Goal: Information Seeking & Learning: Check status

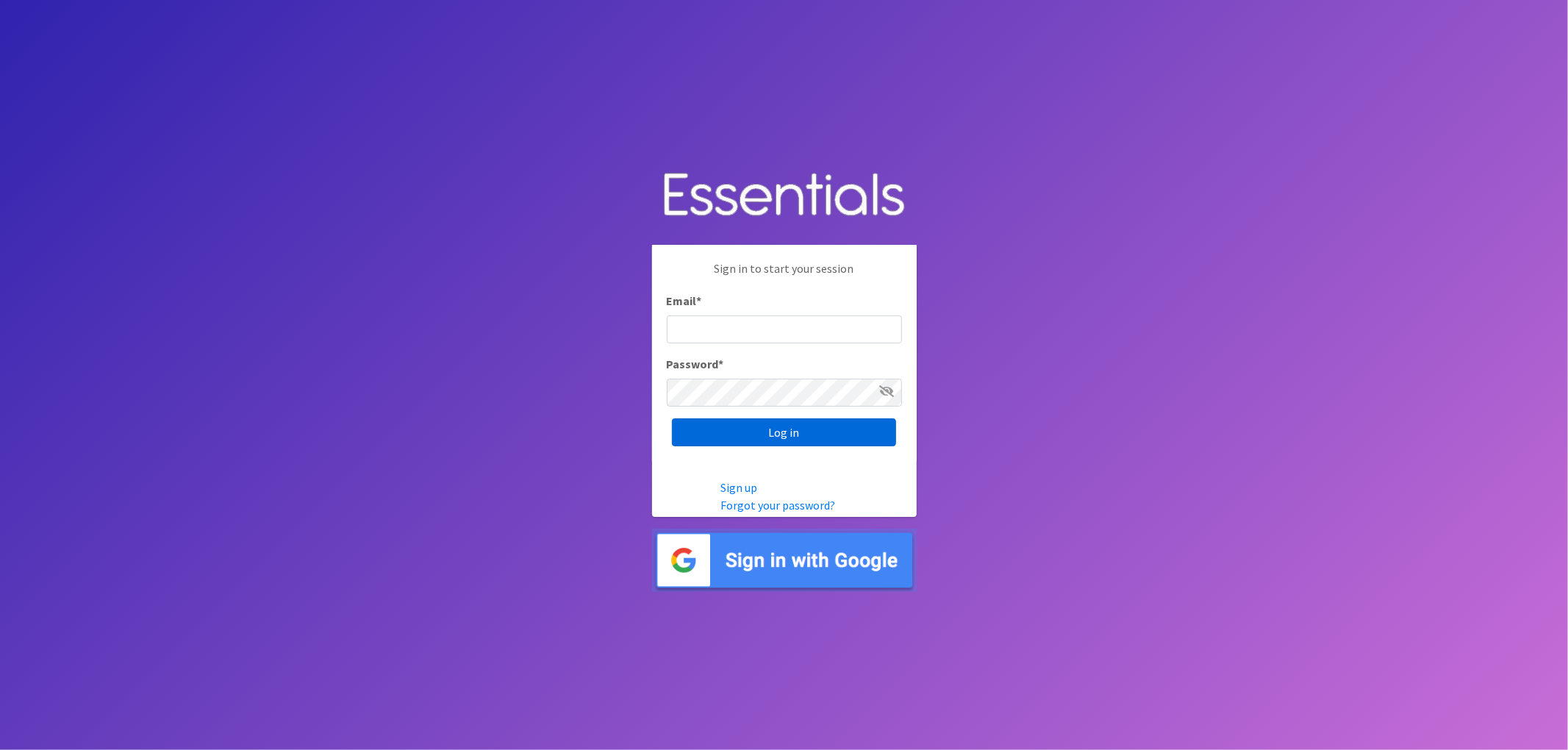
type input "lacey@familynetworknwa.com"
click at [848, 426] on input "Log in" at bounding box center [784, 432] width 224 height 28
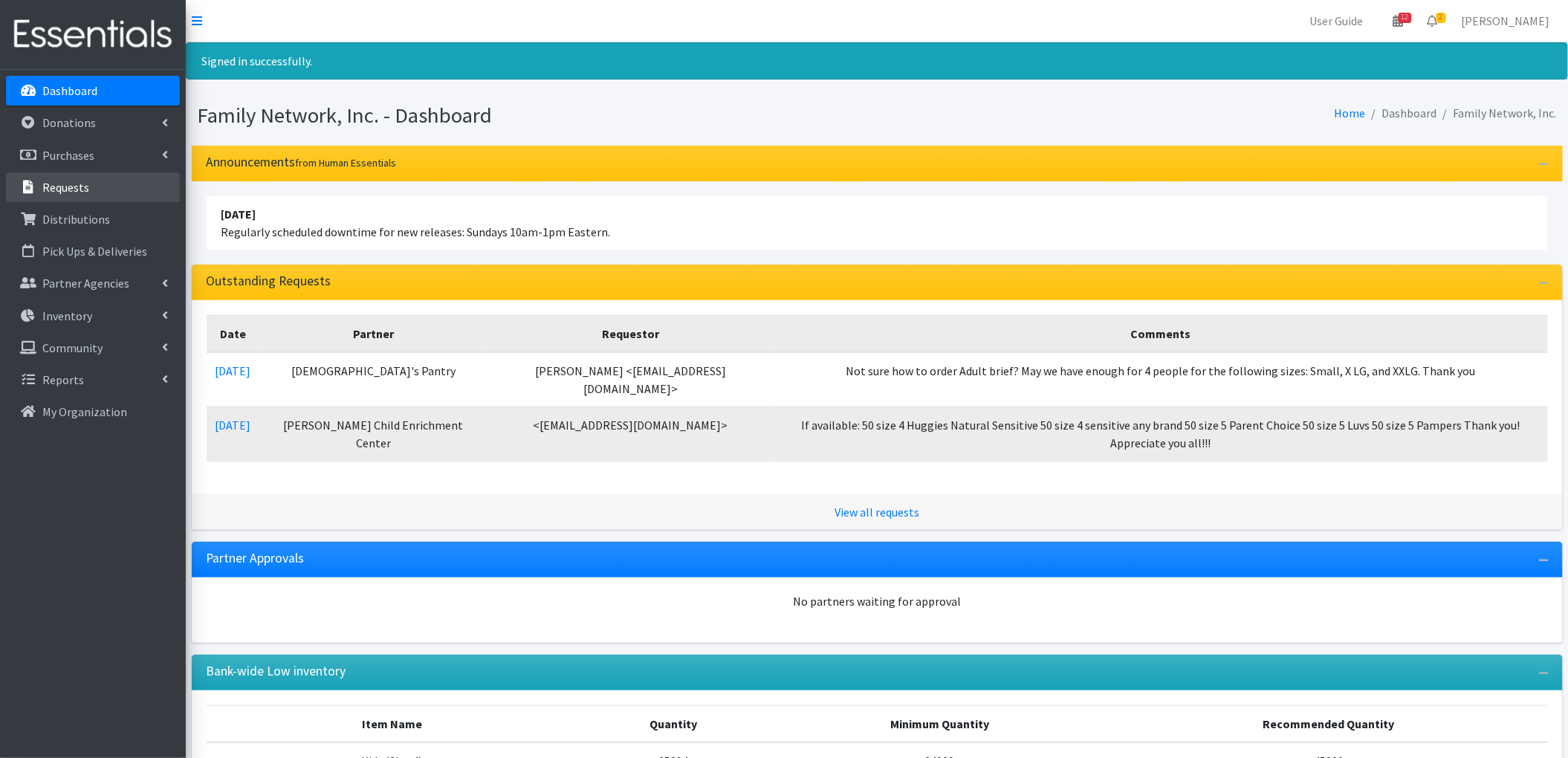
click at [90, 182] on link "Requests" at bounding box center [92, 188] width 174 height 30
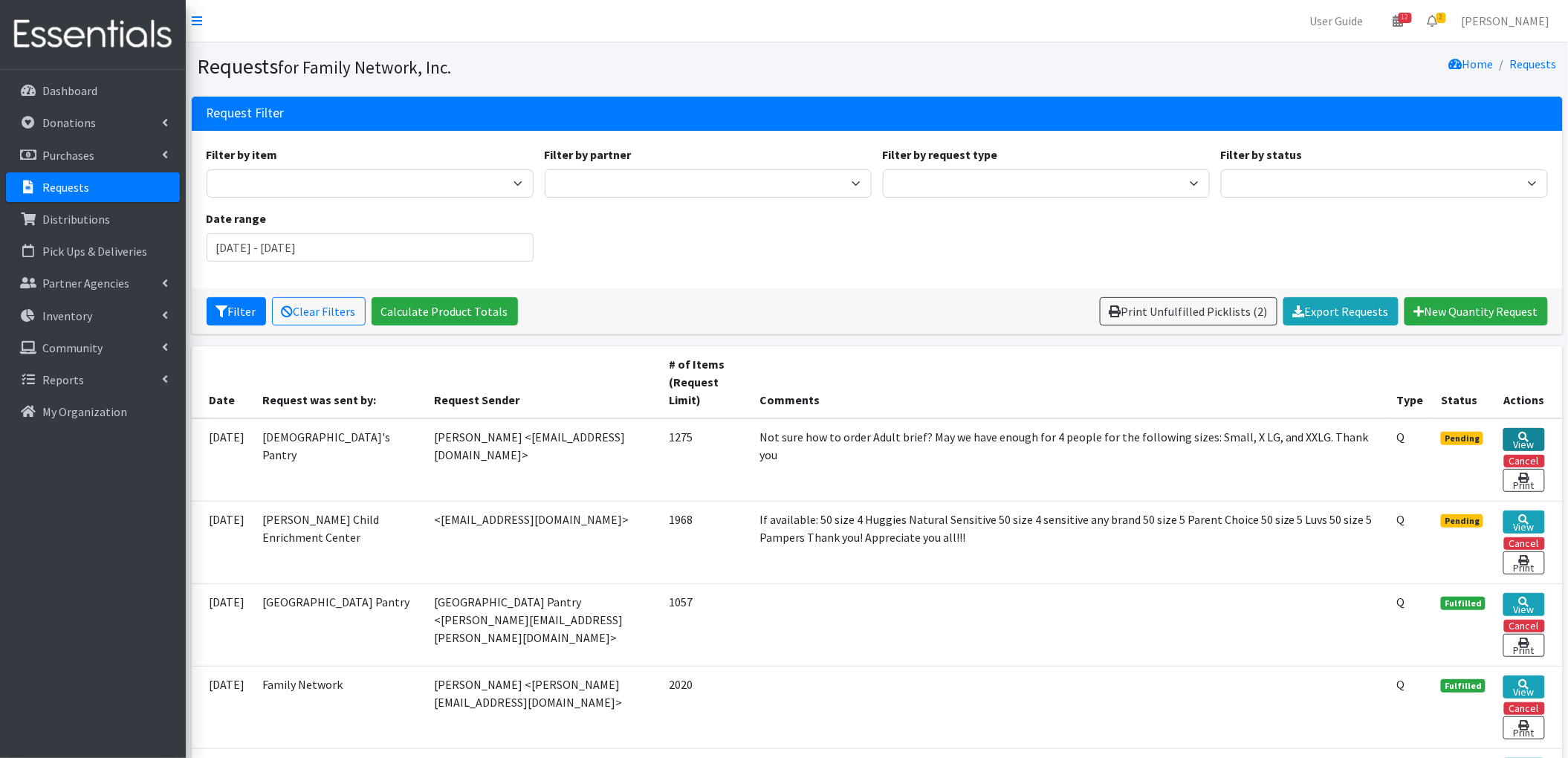
click at [1523, 437] on icon at bounding box center [1524, 437] width 11 height 11
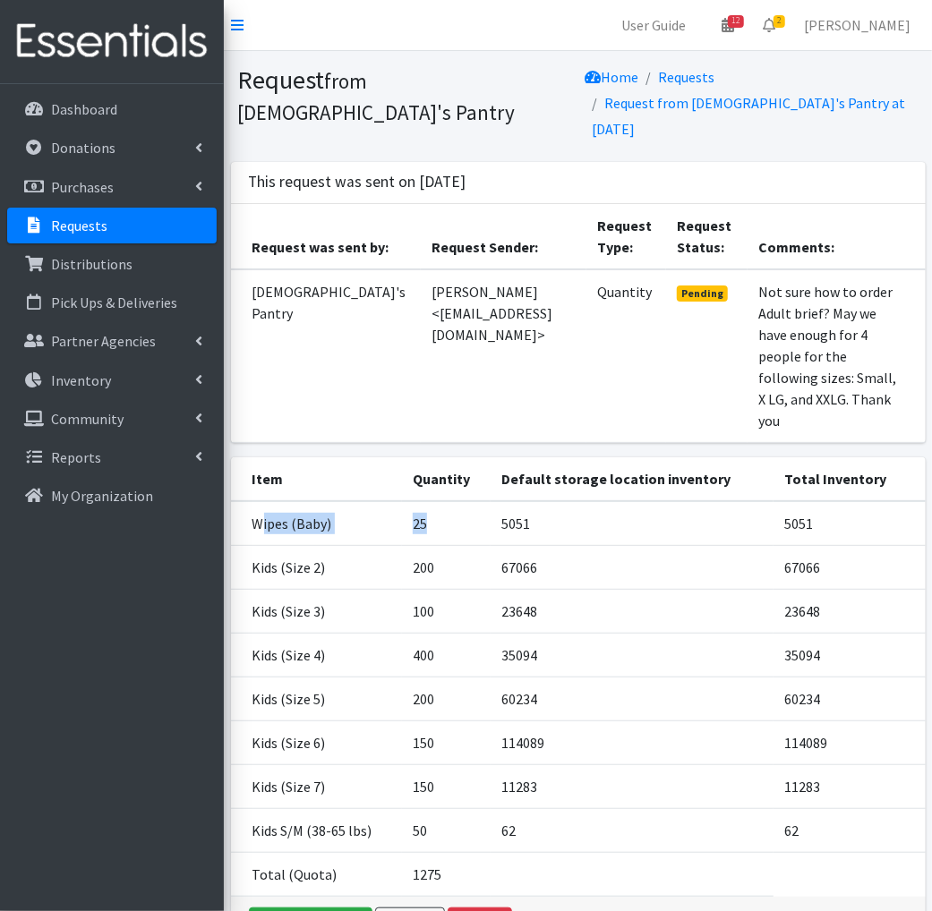
drag, startPoint x: 260, startPoint y: 451, endPoint x: 464, endPoint y: 451, distance: 204.1
click at [464, 501] on tr "Wipes (Baby) 25 5051 5051" at bounding box center [578, 523] width 694 height 45
click at [448, 501] on td "25" at bounding box center [446, 523] width 89 height 45
drag, startPoint x: 423, startPoint y: 459, endPoint x: 447, endPoint y: 452, distance: 25.2
click at [447, 501] on td "25" at bounding box center [446, 523] width 89 height 45
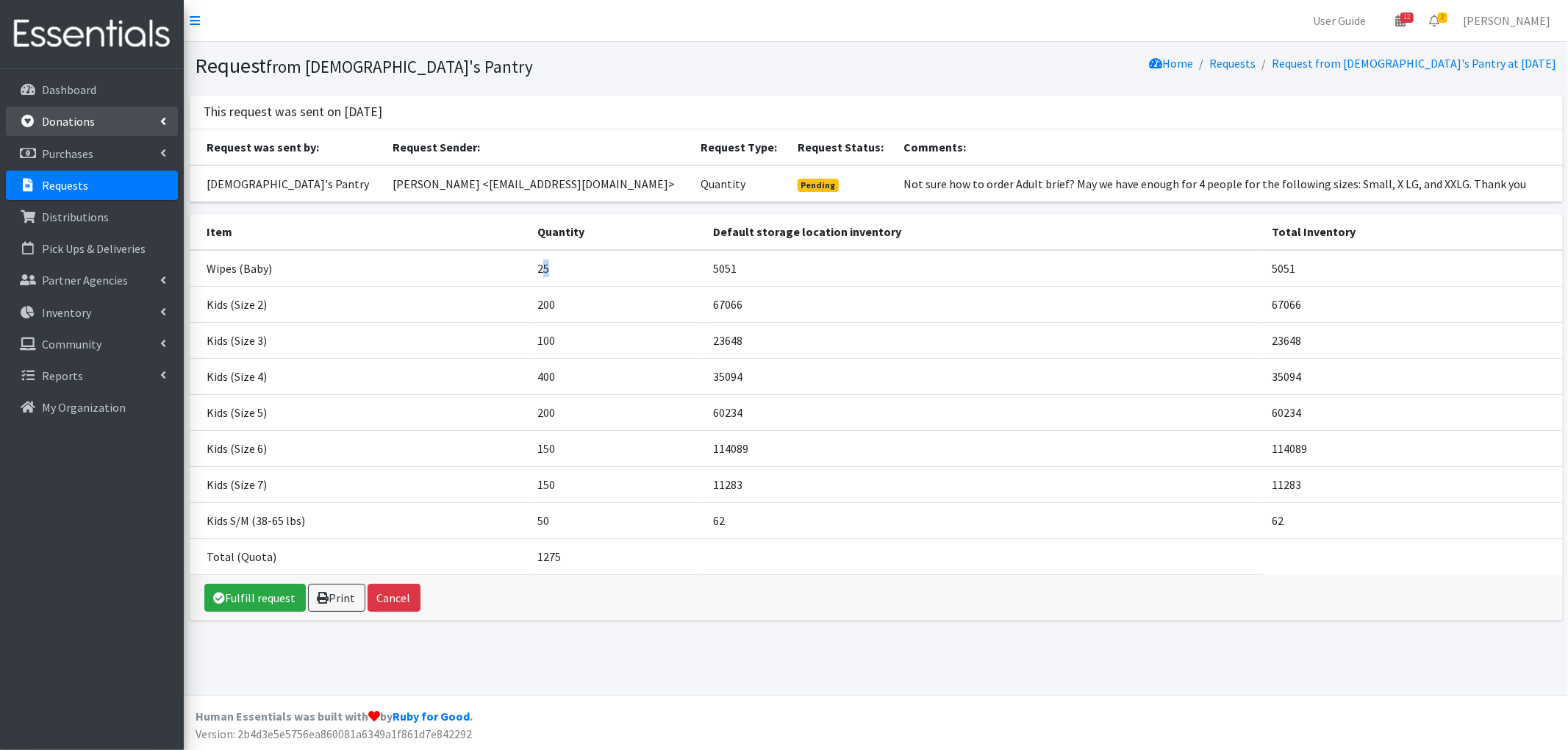
click at [87, 127] on p "Donations" at bounding box center [68, 122] width 53 height 15
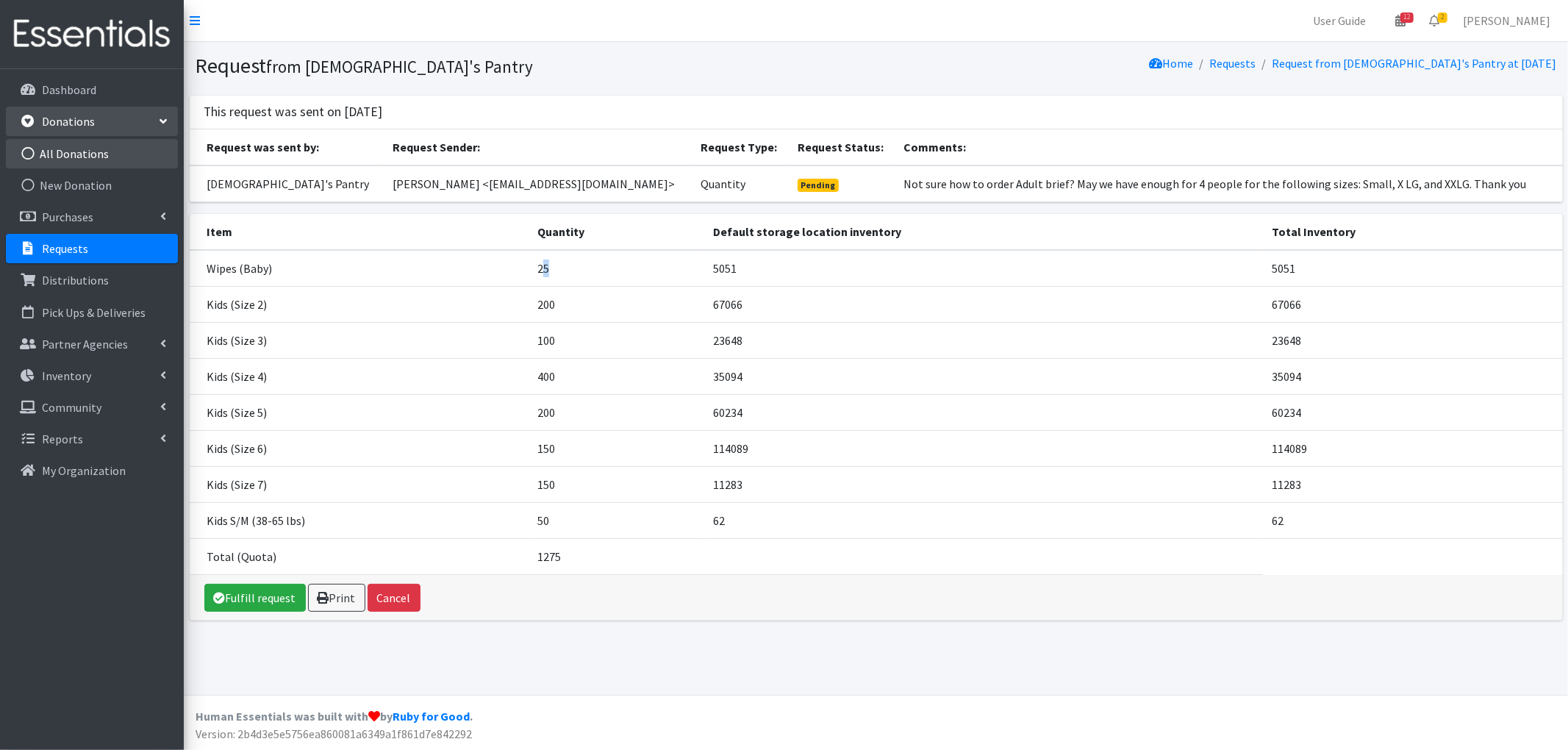
click at [95, 153] on link "All Donations" at bounding box center [91, 154] width 172 height 30
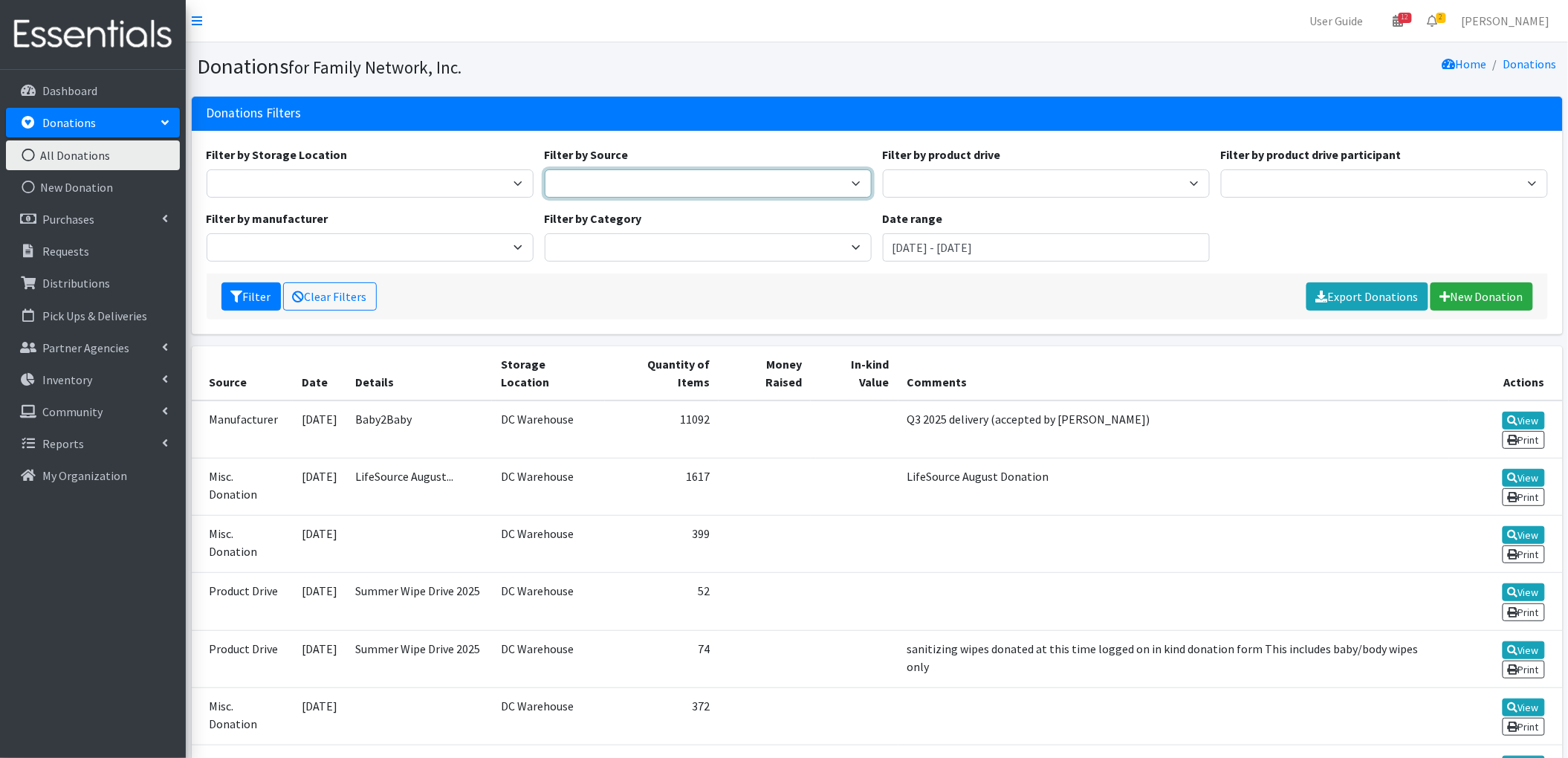
click at [841, 197] on select "Manufacturer Misc. Donation Product Drive" at bounding box center [708, 183] width 327 height 28
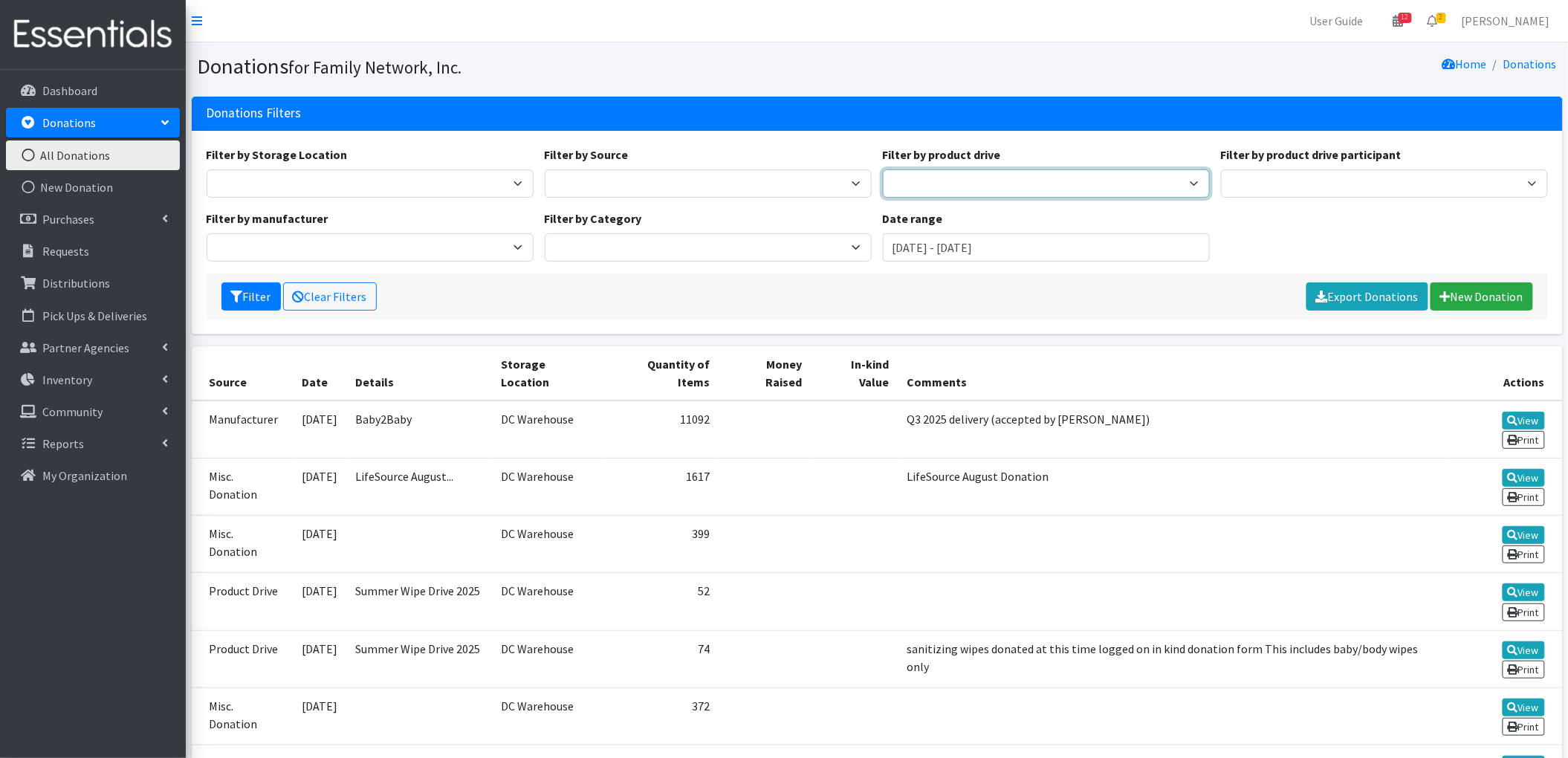
click at [1024, 181] on select "Arkansas Children's Northwest Diaper Drive Arkansas Music Works and Bank of Ame…" at bounding box center [1046, 183] width 327 height 28
click at [386, 215] on div "Filter by manufacturer Baby2Baby Kimberly Clark" at bounding box center [370, 235] width 338 height 52
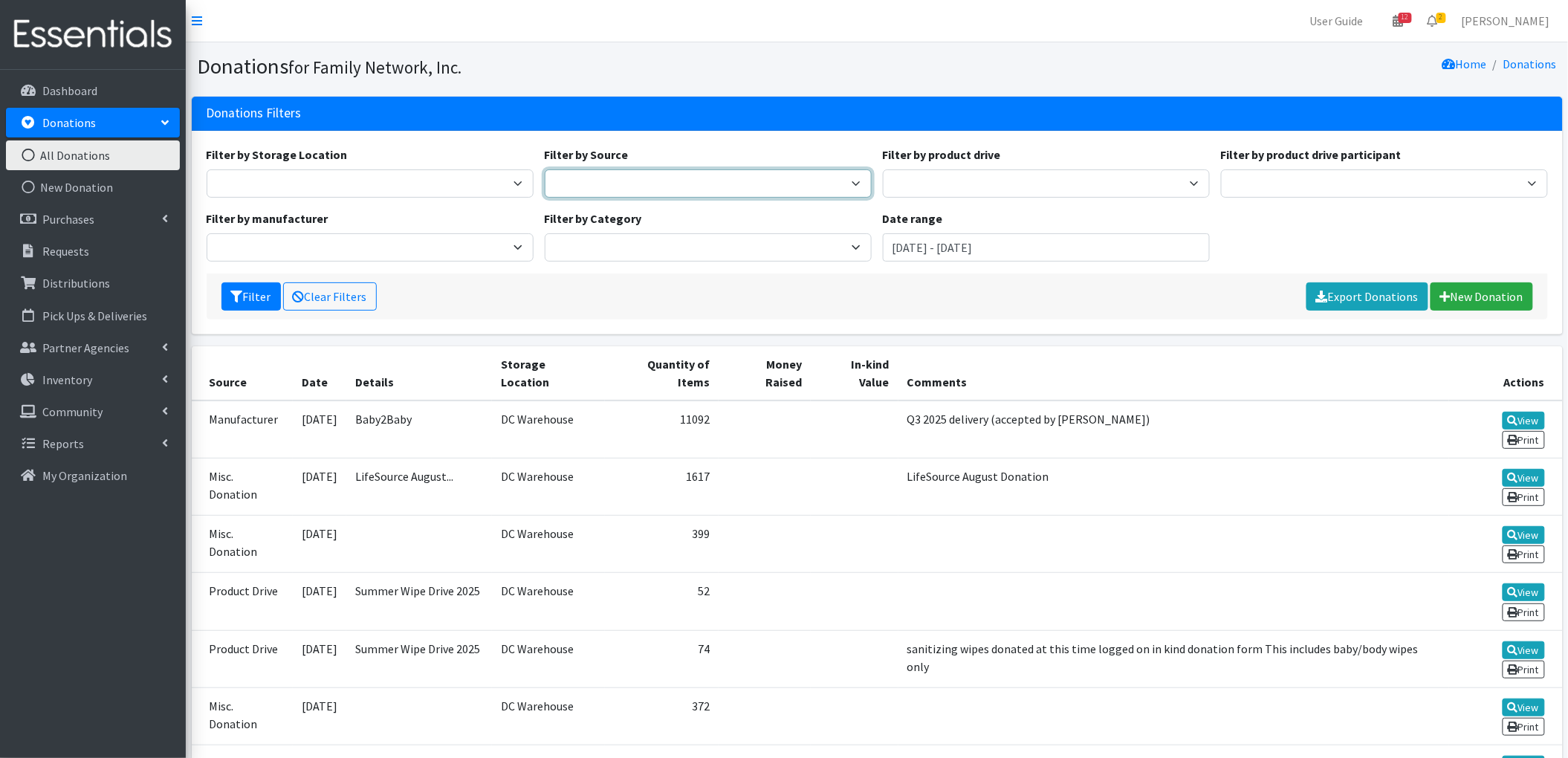
click at [779, 193] on select "Manufacturer Misc. Donation Product Drive" at bounding box center [708, 183] width 327 height 28
select select "Misc. Donation"
click at [545, 169] on select "Manufacturer Misc. Donation Product Drive" at bounding box center [708, 183] width 327 height 28
click at [251, 301] on button "Filter" at bounding box center [252, 296] width 60 height 28
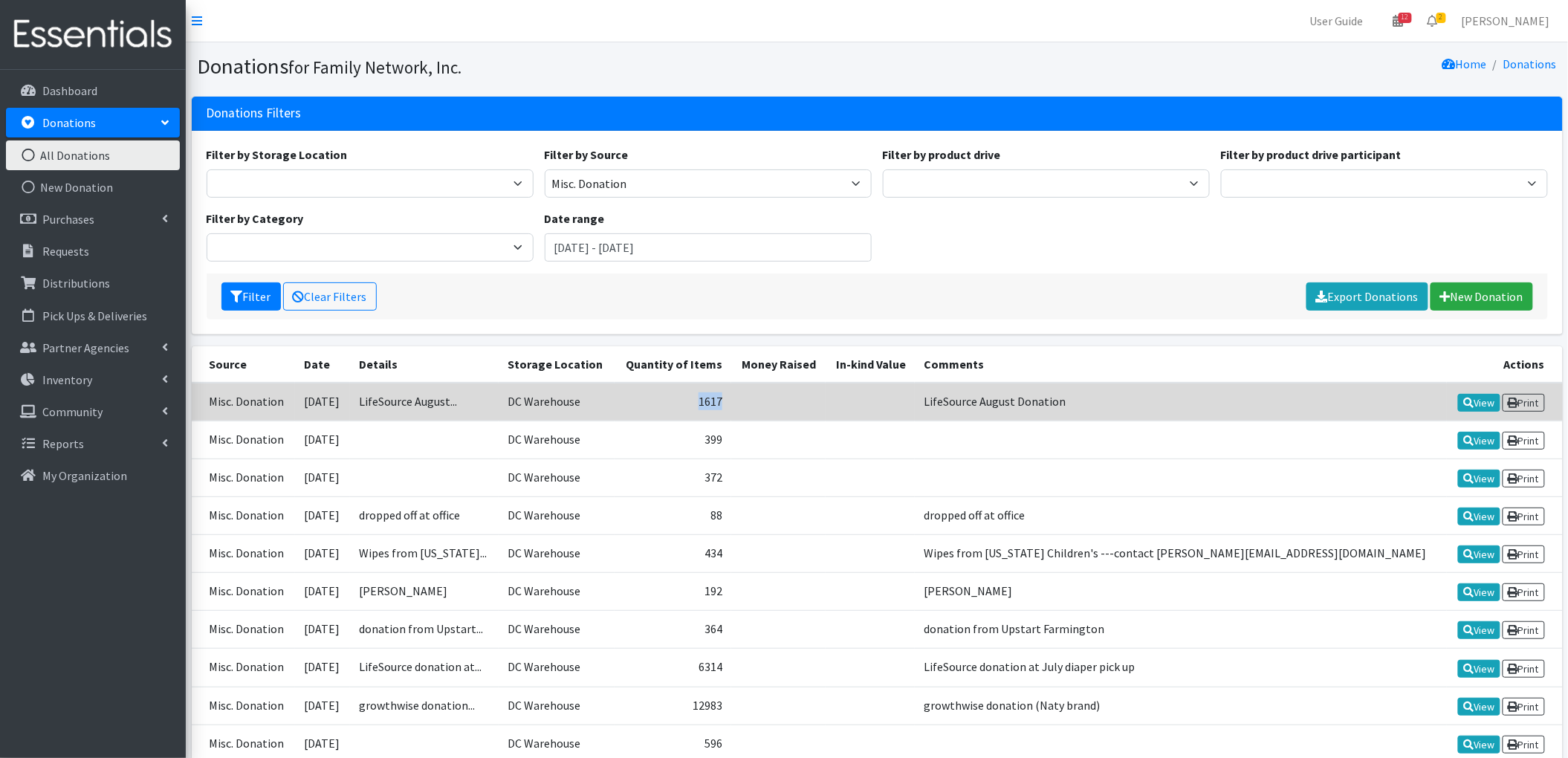
drag, startPoint x: 720, startPoint y: 404, endPoint x: 864, endPoint y: 403, distance: 144.0
click at [864, 403] on tr "Misc. Donation 2025-08-26 LifeSource August... DC Warehouse 1617 LifeSource Aug…" at bounding box center [877, 402] width 1371 height 39
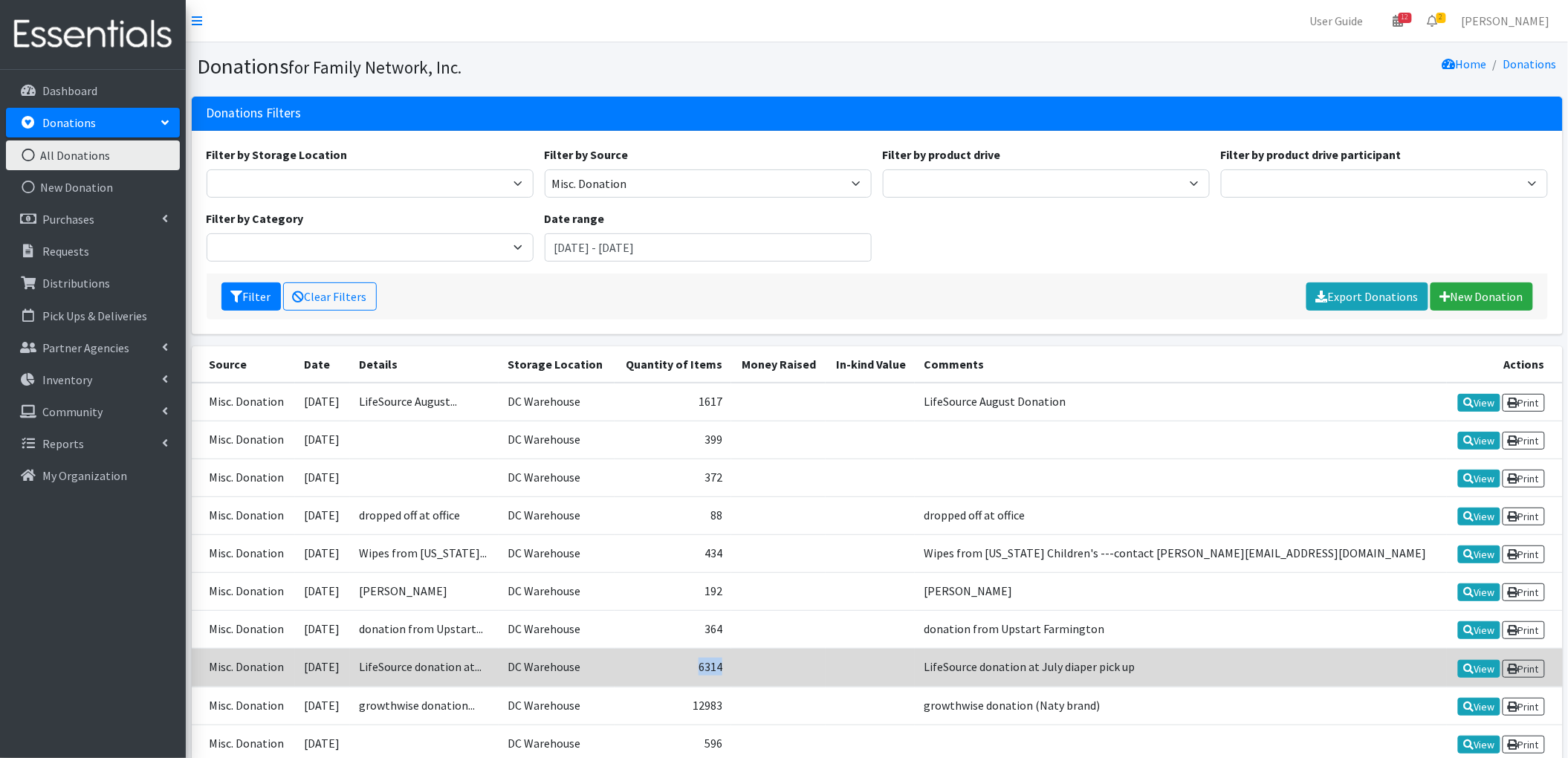
drag, startPoint x: 743, startPoint y: 664, endPoint x: 803, endPoint y: 658, distance: 60.3
click at [732, 658] on td "6314" at bounding box center [673, 668] width 117 height 38
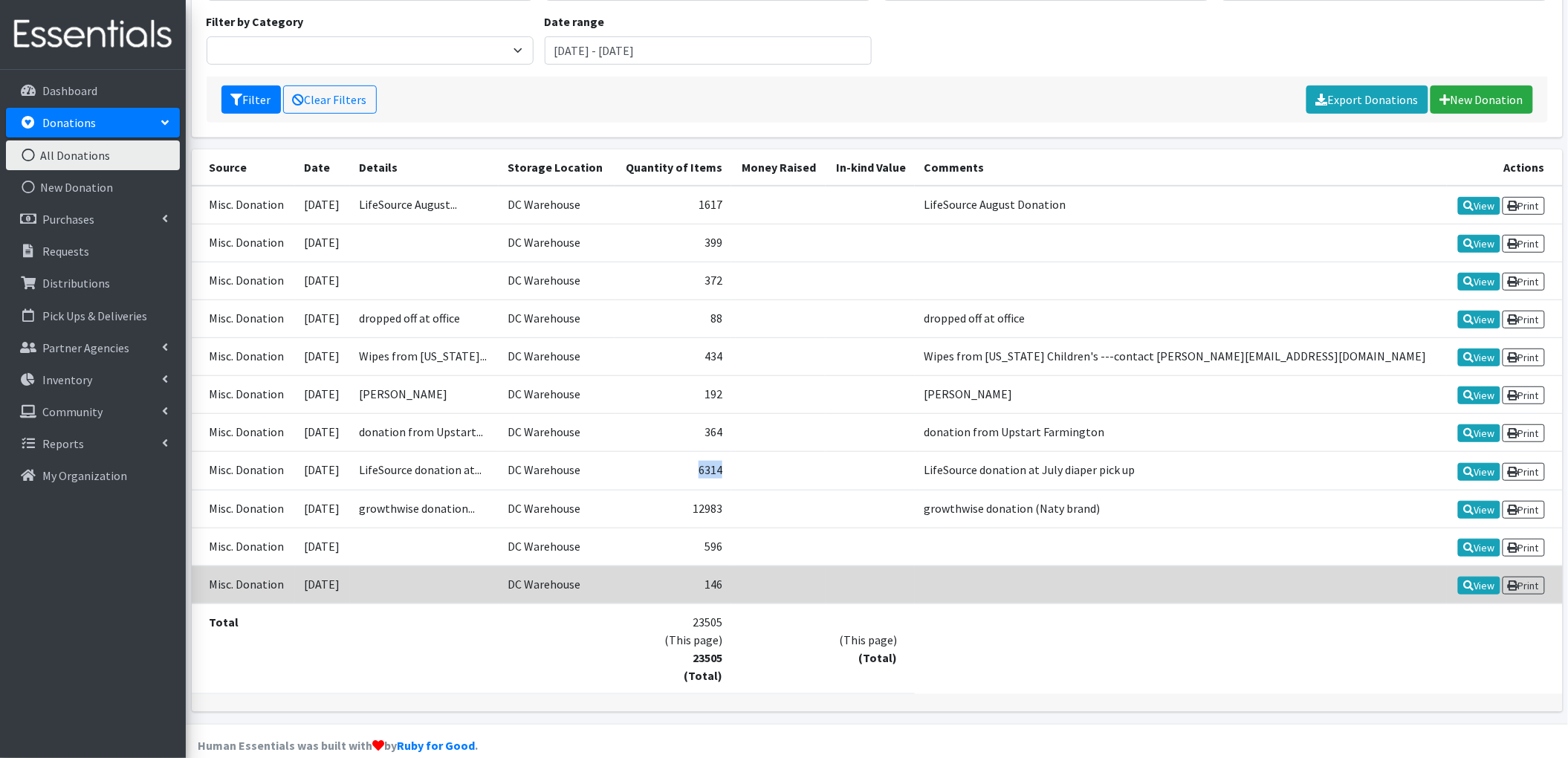
scroll to position [198, 0]
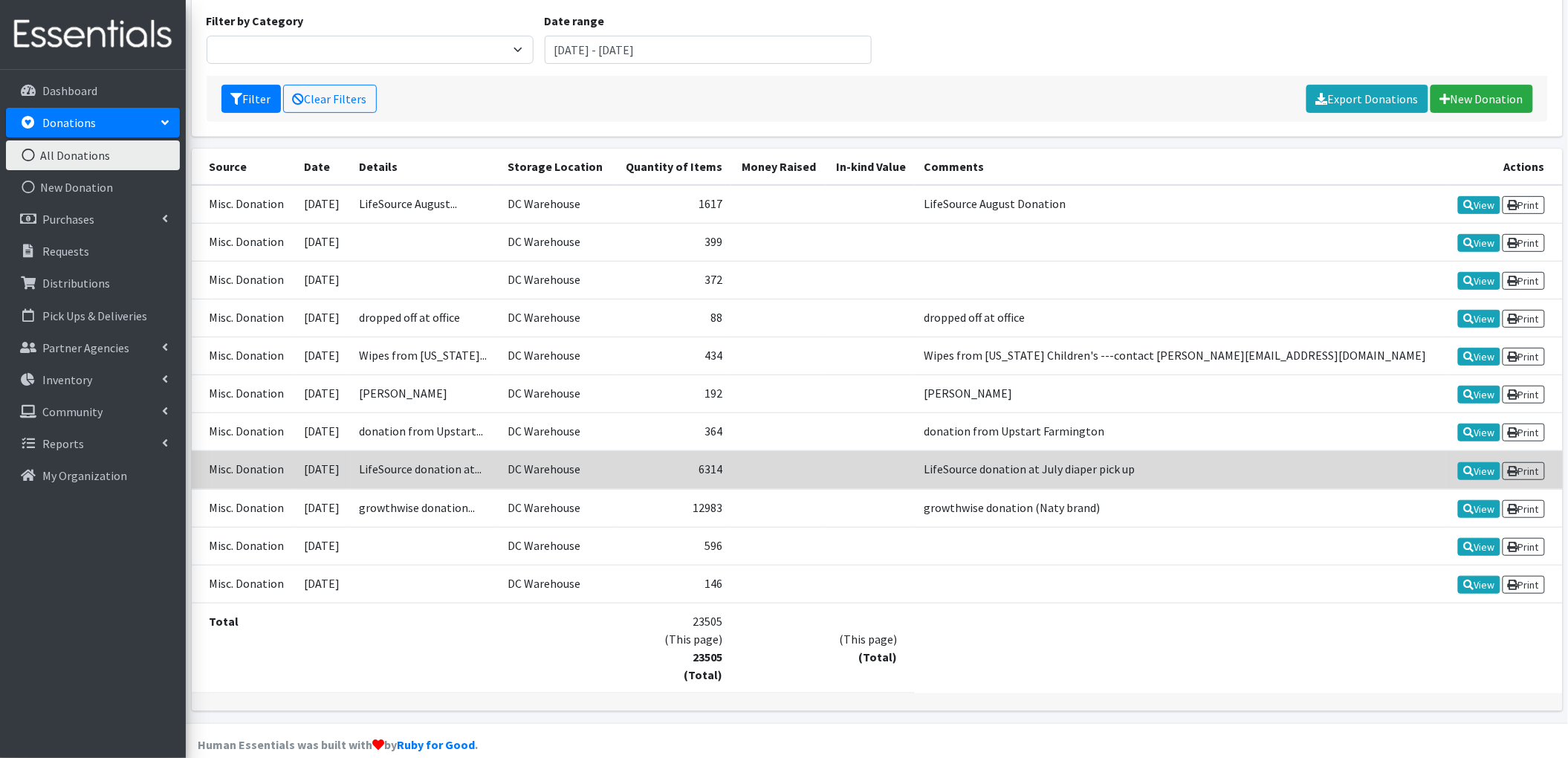
click at [826, 467] on td at bounding box center [779, 470] width 95 height 38
click at [1071, 457] on td "LifeSource donation at July diaper pick up" at bounding box center [1181, 470] width 532 height 38
drag, startPoint x: 761, startPoint y: 482, endPoint x: 822, endPoint y: 471, distance: 62.0
click at [822, 471] on tr "Misc. Donation 2025-07-29 LifeSource donation at... DC Warehouse 6314 LifeSourc…" at bounding box center [877, 470] width 1371 height 38
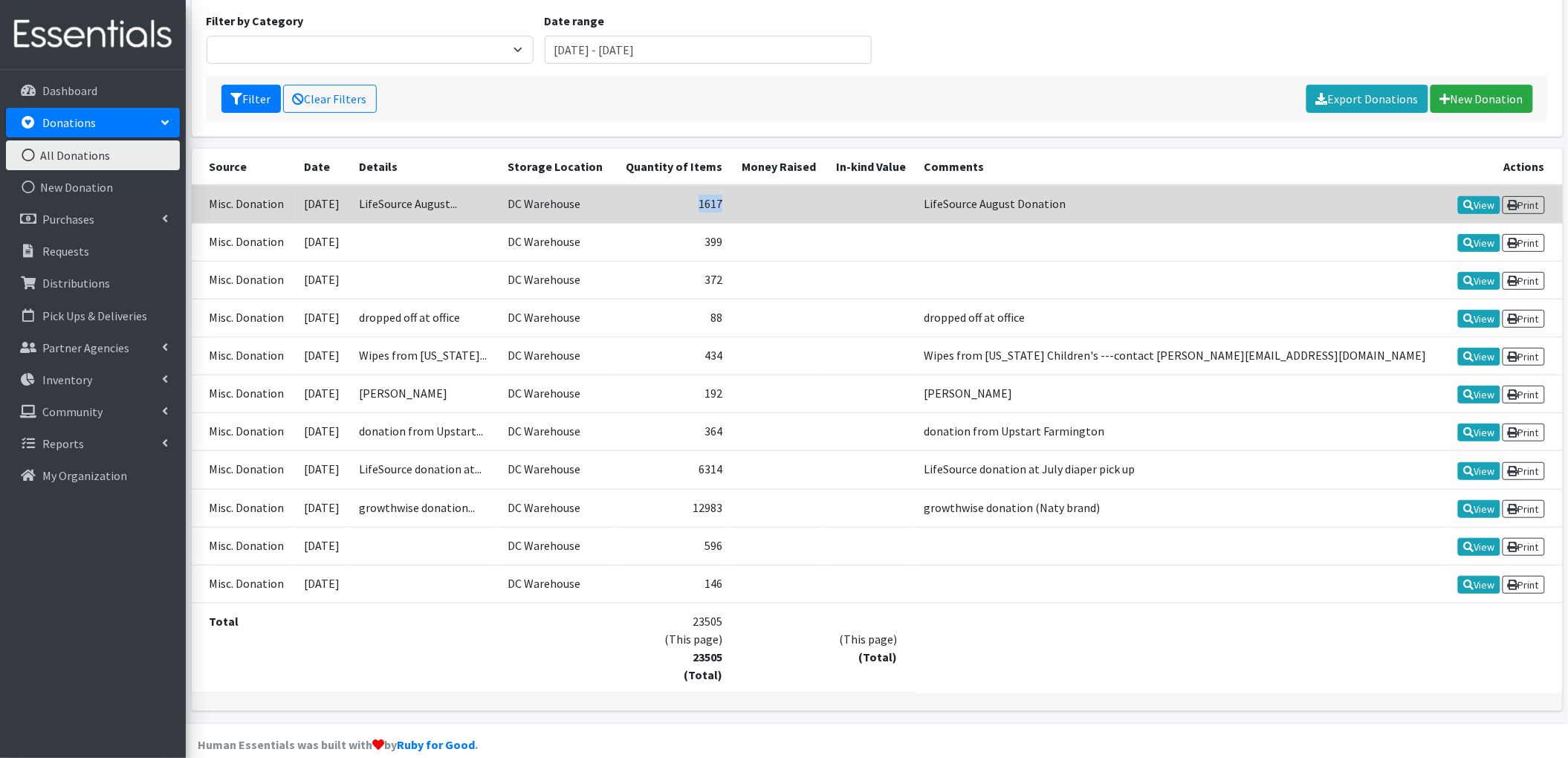
drag, startPoint x: 768, startPoint y: 207, endPoint x: 973, endPoint y: 212, distance: 205.1
click at [973, 212] on tr "Misc. Donation 2025-08-26 LifeSource August... DC Warehouse 1617 LifeSource Aug…" at bounding box center [877, 204] width 1371 height 39
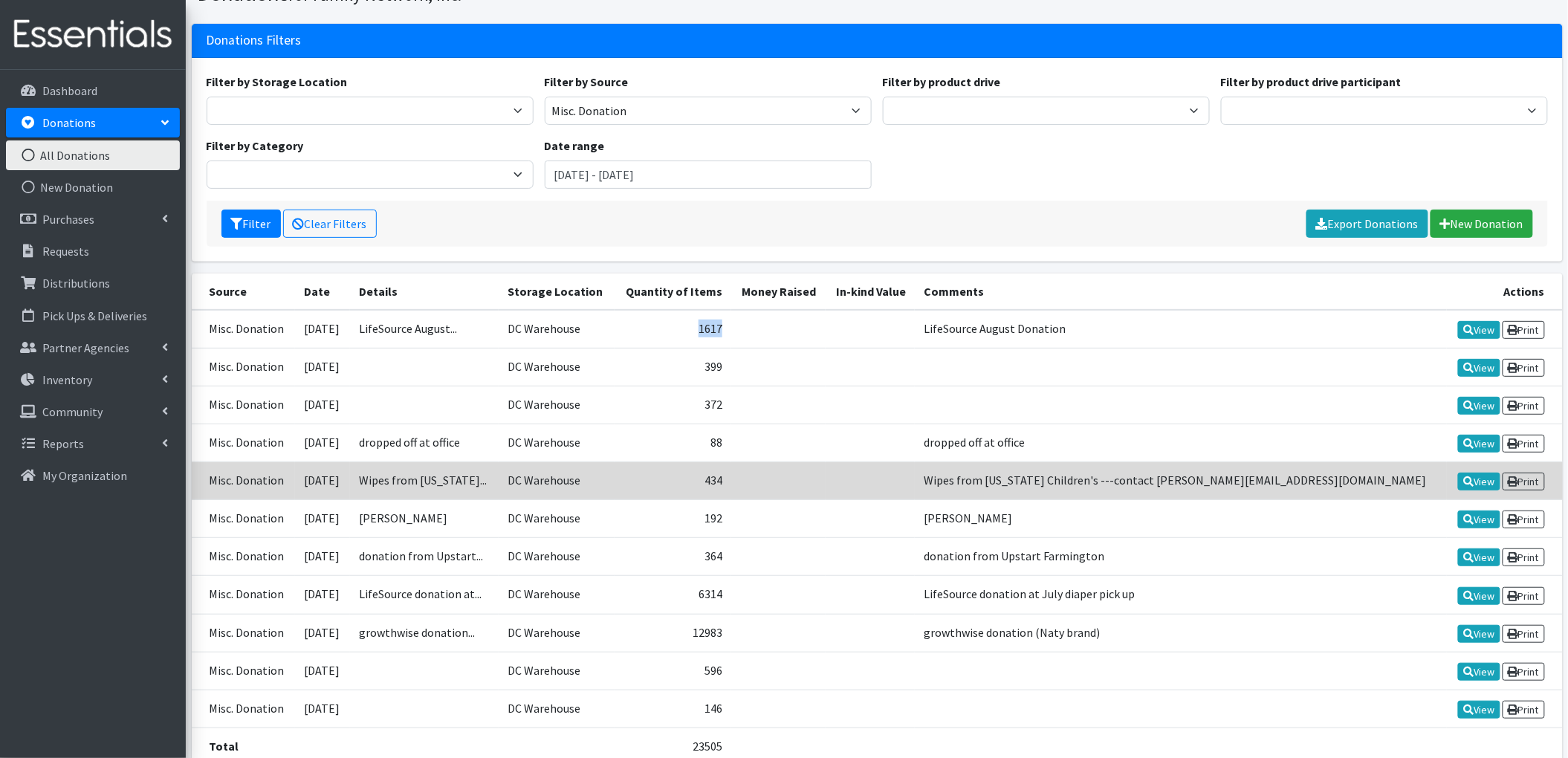
scroll to position [0, 0]
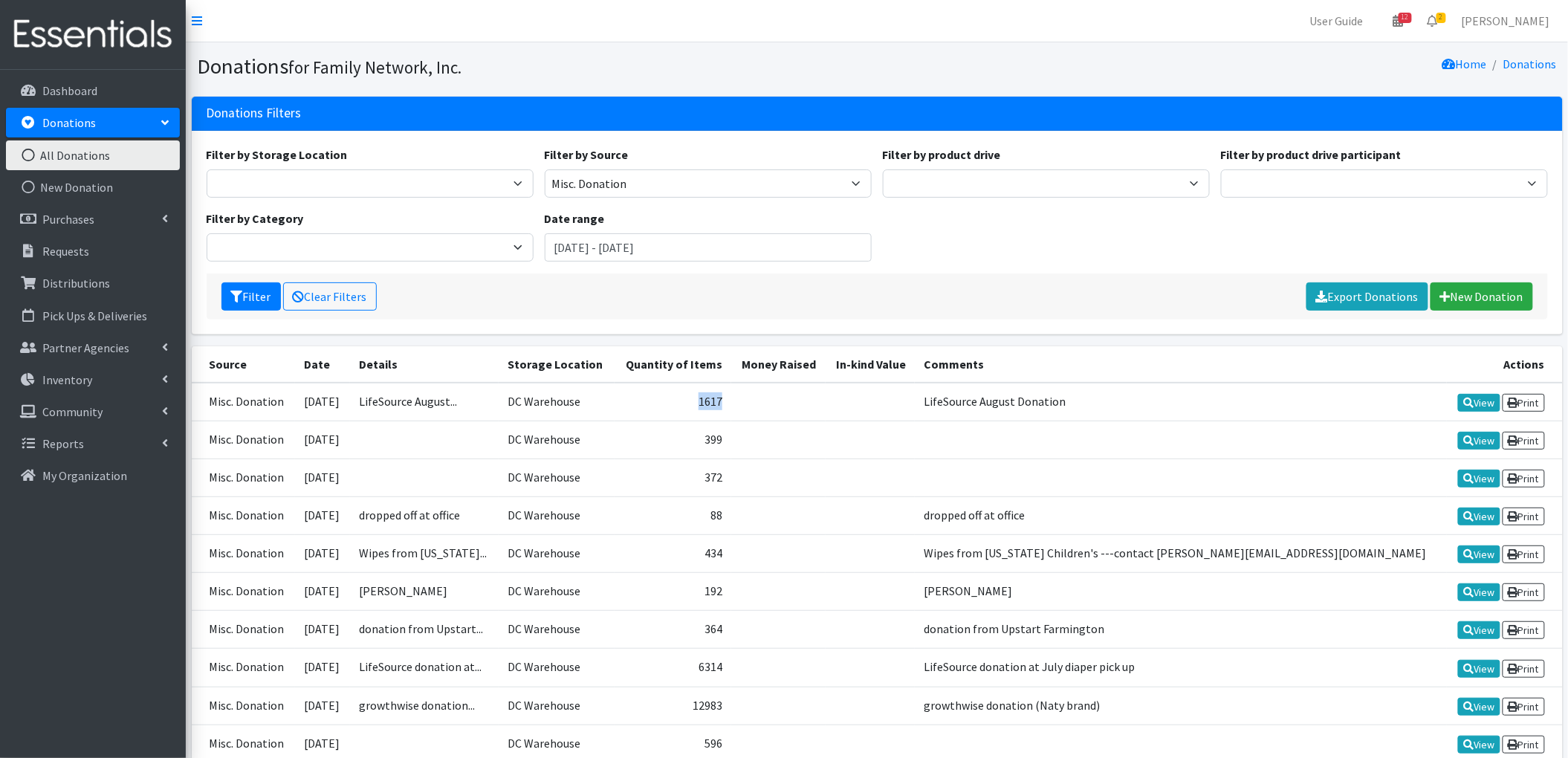
click at [98, 149] on link "All Donations" at bounding box center [92, 155] width 174 height 30
